Goal: Book appointment/travel/reservation

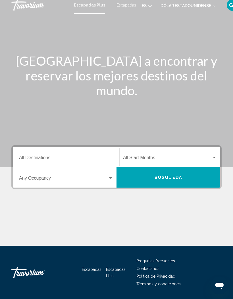
scroll to position [3, 0]
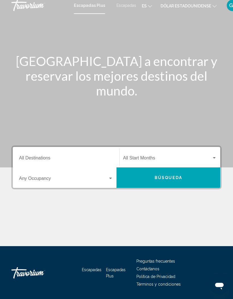
click at [44, 156] on input "Destination All Destinations" at bounding box center [66, 158] width 94 height 5
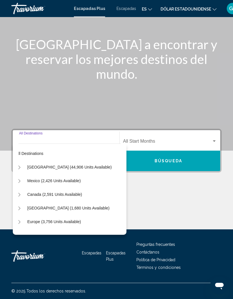
scroll to position [0, 5]
click at [61, 181] on span "Mexico (2,426 units available)" at bounding box center [53, 180] width 53 height 5
type input "**********"
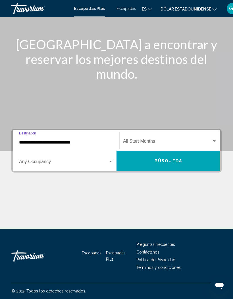
click at [59, 163] on span "Widget de búsqueda" at bounding box center [63, 162] width 89 height 5
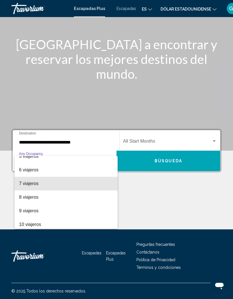
scroll to position [61, 0]
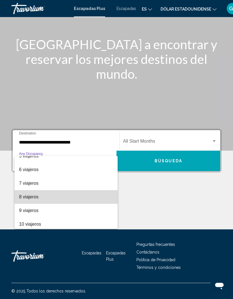
click at [32, 199] on font "8 viajeros" at bounding box center [28, 196] width 19 height 5
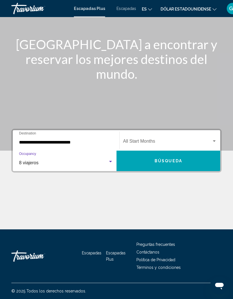
click at [197, 135] on div "Start Month All Start Months" at bounding box center [170, 140] width 94 height 18
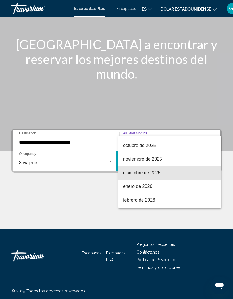
scroll to position [38, 0]
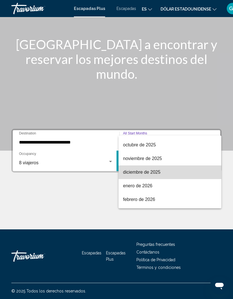
click at [138, 174] on font "diciembre de 2025" at bounding box center [141, 172] width 37 height 5
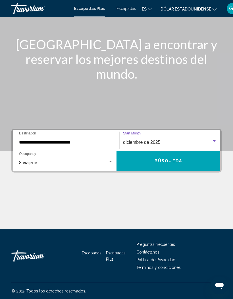
click at [171, 160] on span "Búsqueda" at bounding box center [168, 161] width 28 height 5
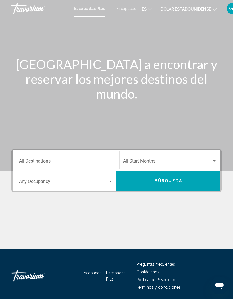
click at [40, 160] on input "Destination All Destinations" at bounding box center [66, 162] width 94 height 5
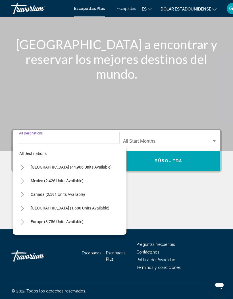
scroll to position [0, 2]
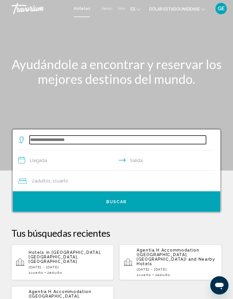
click at [50, 139] on input "Widget de búsqueda" at bounding box center [118, 139] width 176 height 9
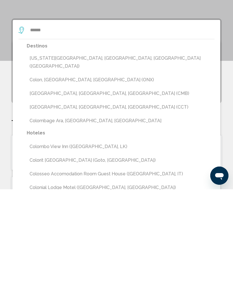
click at [84, 162] on button "[US_STATE][GEOGRAPHIC_DATA], [GEOGRAPHIC_DATA], [GEOGRAPHIC_DATA] ([GEOGRAPHIC_…" at bounding box center [121, 171] width 188 height 19
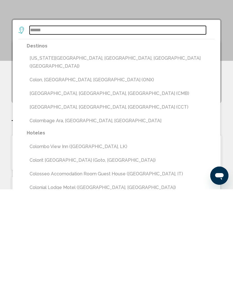
type input "**********"
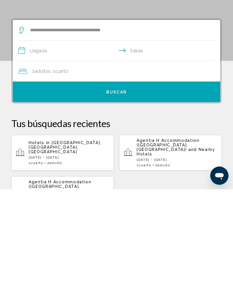
click at [47, 150] on input "**********" at bounding box center [117, 161] width 198 height 22
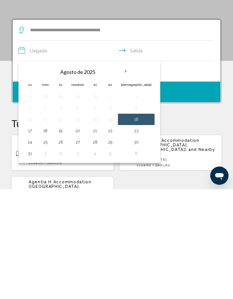
scroll to position [110, 0]
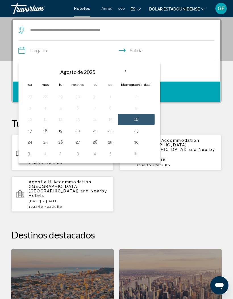
click at [126, 71] on th "Mes próximo" at bounding box center [125, 71] width 15 height 12
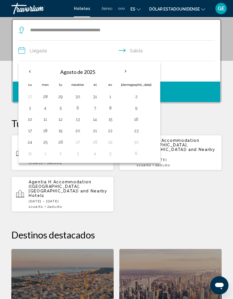
click at [125, 74] on th "Mes próximo" at bounding box center [125, 71] width 15 height 12
click at [125, 72] on th "Mes próximo" at bounding box center [125, 71] width 15 height 12
click at [126, 72] on th "Mes próximo" at bounding box center [125, 71] width 15 height 12
click at [125, 75] on th "Mes próximo" at bounding box center [125, 71] width 15 height 12
click at [127, 71] on th "Mes próximo" at bounding box center [125, 71] width 15 height 12
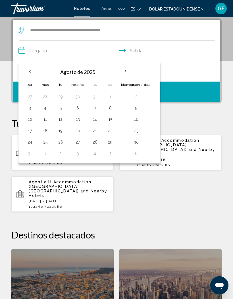
click at [125, 68] on th "Mes próximo" at bounding box center [125, 71] width 15 height 12
click at [125, 71] on th "Mes próximo" at bounding box center [125, 71] width 15 height 12
click at [126, 72] on th "Mes próximo" at bounding box center [125, 71] width 15 height 12
click at [129, 72] on th "Mes próximo" at bounding box center [125, 71] width 15 height 12
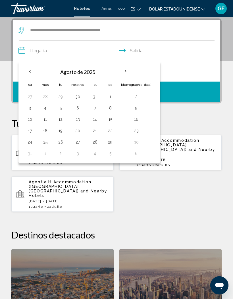
click at [30, 70] on th "Previous month" at bounding box center [29, 71] width 15 height 12
click at [32, 77] on th "Previous month" at bounding box center [29, 71] width 15 height 12
click at [37, 67] on button "Previous month" at bounding box center [29, 71] width 15 height 13
click at [129, 70] on th "Mes próximo" at bounding box center [125, 71] width 15 height 12
click at [128, 73] on th "Mes próximo" at bounding box center [125, 71] width 15 height 12
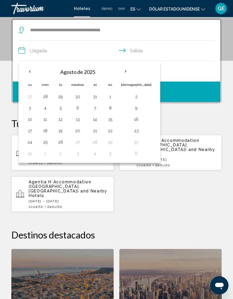
click at [131, 73] on th "Mes próximo" at bounding box center [125, 71] width 15 height 12
click at [129, 74] on th "Mes próximo" at bounding box center [125, 71] width 15 height 12
click at [128, 75] on th "Mes próximo" at bounding box center [125, 71] width 15 height 12
click at [126, 75] on th "Mes próximo" at bounding box center [125, 71] width 15 height 12
click at [126, 73] on th "Mes próximo" at bounding box center [125, 71] width 15 height 12
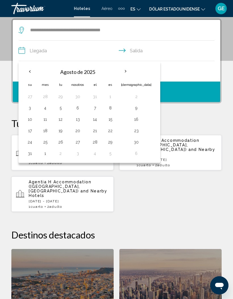
click at [128, 73] on th "Mes próximo" at bounding box center [125, 71] width 15 height 12
click at [143, 51] on input "**********" at bounding box center [117, 52] width 198 height 22
click at [137, 53] on input "**********" at bounding box center [117, 52] width 198 height 22
click at [139, 51] on input "**********" at bounding box center [117, 52] width 198 height 22
click at [130, 49] on input "**********" at bounding box center [117, 52] width 198 height 22
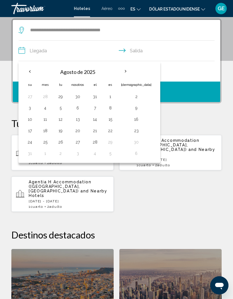
click at [122, 51] on input "**********" at bounding box center [117, 52] width 198 height 22
click at [120, 50] on input "**********" at bounding box center [117, 52] width 198 height 22
click at [121, 50] on input "**********" at bounding box center [117, 52] width 198 height 22
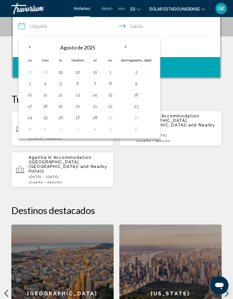
scroll to position [133, 0]
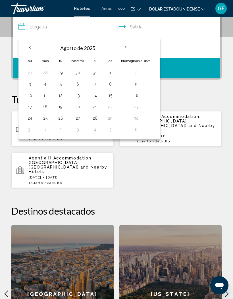
click at [174, 97] on p "Tus búsquedas recientes" at bounding box center [116, 99] width 210 height 11
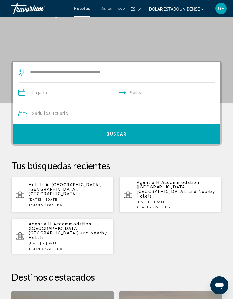
scroll to position [67, 0]
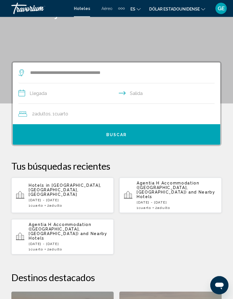
click at [33, 97] on input "**********" at bounding box center [117, 94] width 198 height 22
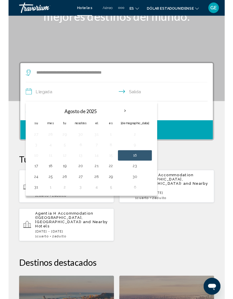
scroll to position [85, 0]
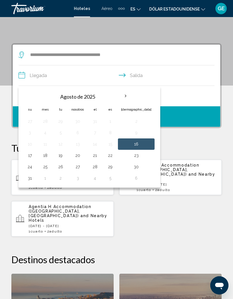
click at [127, 96] on th "Mes próximo" at bounding box center [125, 96] width 15 height 12
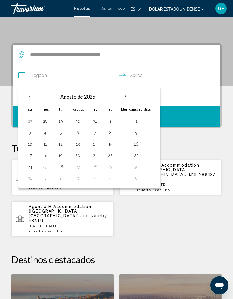
click at [126, 97] on th "Mes próximo" at bounding box center [125, 96] width 15 height 12
click at [125, 95] on th "Mes próximo" at bounding box center [125, 96] width 15 height 12
click at [126, 94] on th "Mes próximo" at bounding box center [125, 96] width 15 height 12
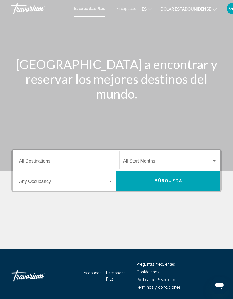
click at [38, 160] on input "Destination All Destinations" at bounding box center [66, 162] width 94 height 5
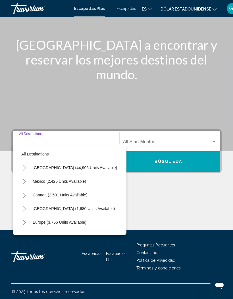
scroll to position [20, 0]
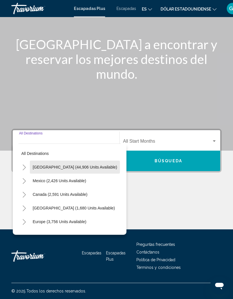
click at [78, 166] on span "United States (44,906 units available)" at bounding box center [75, 167] width 84 height 5
type input "**********"
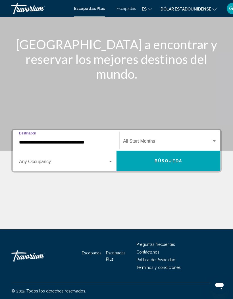
click at [78, 164] on span "Widget de búsqueda" at bounding box center [63, 162] width 89 height 5
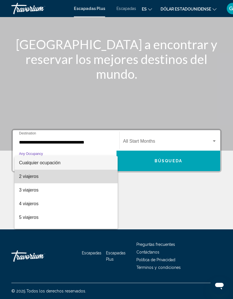
click at [35, 179] on font "2 viajeros" at bounding box center [28, 176] width 19 height 5
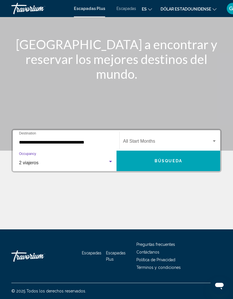
click at [150, 141] on span "Widget de búsqueda" at bounding box center [167, 142] width 89 height 5
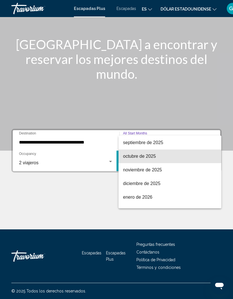
scroll to position [28, 0]
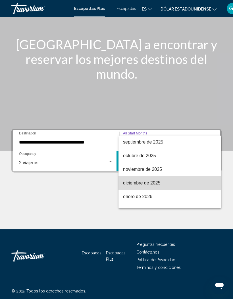
click at [141, 184] on font "diciembre de 2025" at bounding box center [141, 182] width 37 height 5
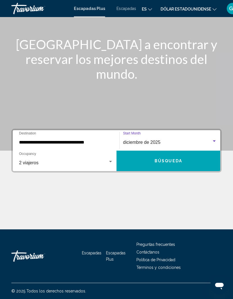
click at [161, 160] on span "Búsqueda" at bounding box center [168, 161] width 28 height 5
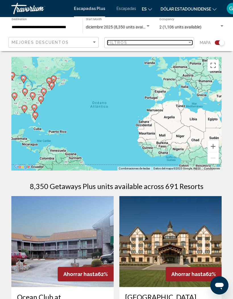
click at [185, 41] on div "Filtros" at bounding box center [147, 42] width 80 height 5
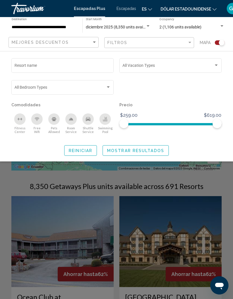
click at [211, 64] on span "Search widget" at bounding box center [167, 66] width 91 height 5
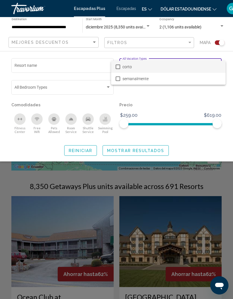
click at [189, 103] on div at bounding box center [116, 149] width 233 height 299
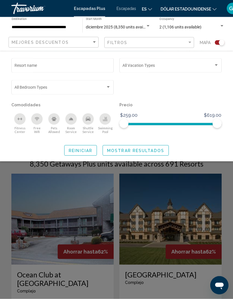
scroll to position [16, 0]
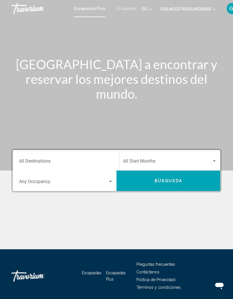
click at [37, 163] on input "Destination All Destinations" at bounding box center [66, 162] width 94 height 5
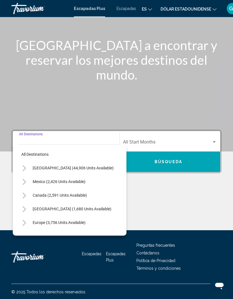
scroll to position [20, 0]
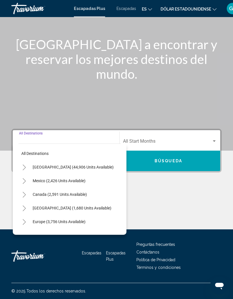
click at [72, 164] on button "United States (44,906 units available)" at bounding box center [73, 166] width 87 height 13
type input "**********"
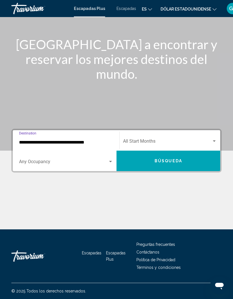
click at [41, 164] on span "Search widget" at bounding box center [63, 162] width 89 height 5
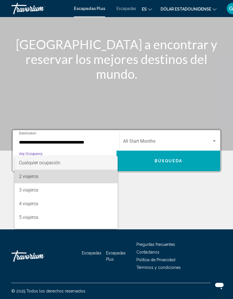
click at [39, 178] on span "2 viajeros" at bounding box center [66, 177] width 94 height 14
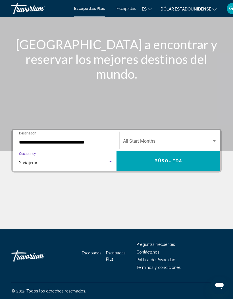
click at [156, 137] on div "Start Month All Start Months" at bounding box center [170, 140] width 94 height 18
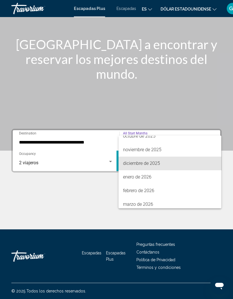
scroll to position [47, 0]
click at [150, 164] on font "diciembre de 2025" at bounding box center [141, 163] width 37 height 5
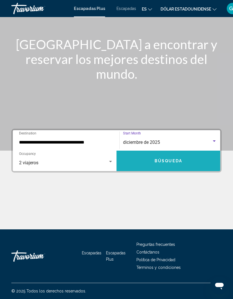
click at [176, 164] on button "Búsqueda" at bounding box center [168, 161] width 104 height 20
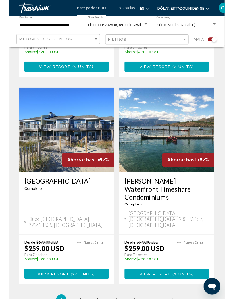
scroll to position [1162, 0]
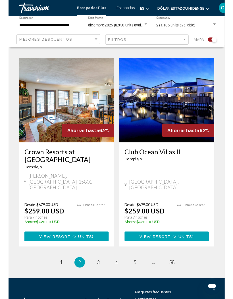
scroll to position [1183, 0]
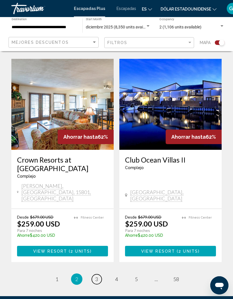
click at [101, 274] on link "page 3" at bounding box center [97, 279] width 10 height 10
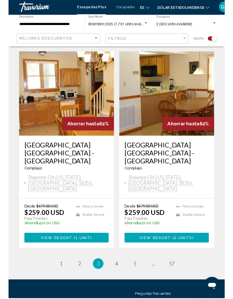
scroll to position [1229, 0]
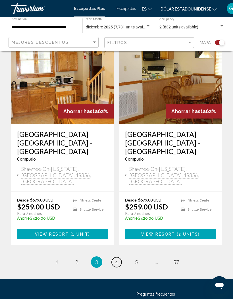
click at [118, 259] on span "4" at bounding box center [116, 262] width 3 height 6
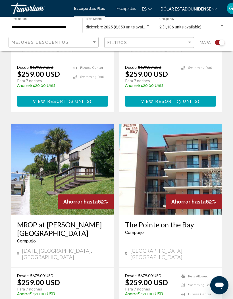
scroll to position [878, 0]
